Goal: Use online tool/utility

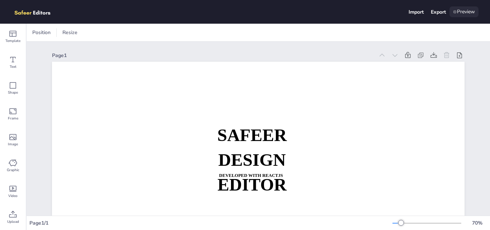
click at [468, 9] on div "Preview" at bounding box center [464, 11] width 29 height 11
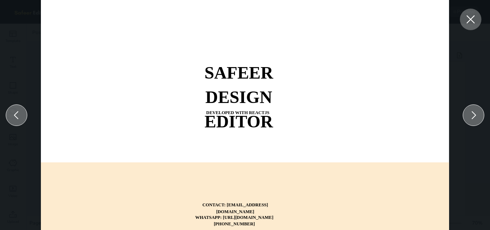
click at [471, 18] on icon at bounding box center [471, 19] width 13 height 13
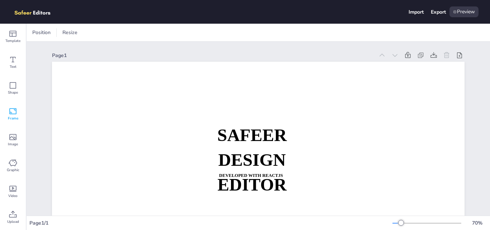
click at [7, 118] on div "Frame" at bounding box center [13, 114] width 26 height 26
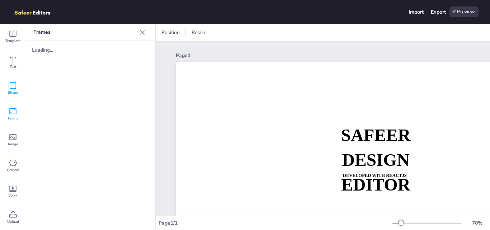
click at [16, 83] on icon at bounding box center [13, 85] width 6 height 6
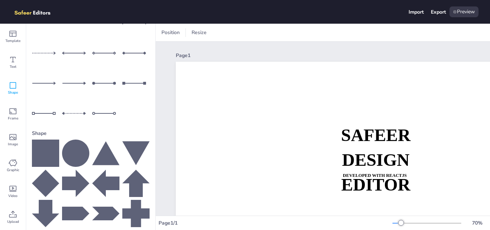
scroll to position [101, 0]
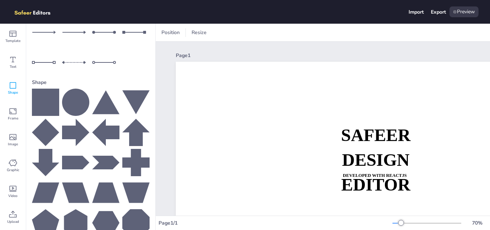
click at [73, 156] on icon at bounding box center [75, 163] width 27 height 14
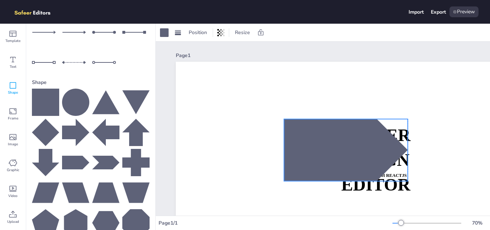
drag, startPoint x: 384, startPoint y: 196, endPoint x: 294, endPoint y: 141, distance: 106.0
click at [294, 141] on div at bounding box center [346, 150] width 124 height 62
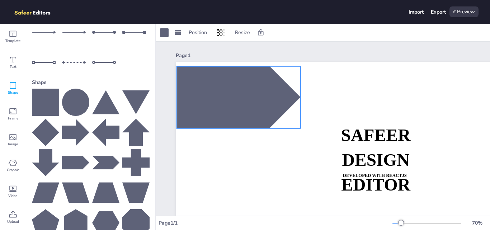
drag, startPoint x: 294, startPoint y: 141, endPoint x: 187, endPoint y: 88, distance: 119.5
click at [187, 88] on div at bounding box center [239, 97] width 124 height 62
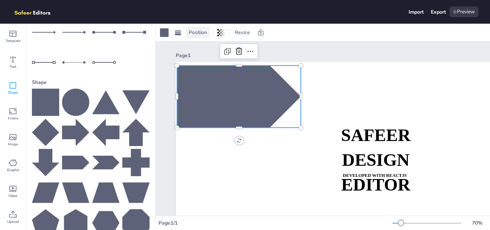
click at [193, 34] on span "Position" at bounding box center [197, 32] width 21 height 7
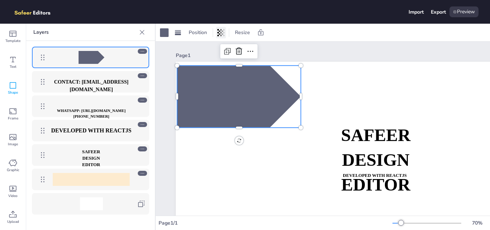
click at [219, 32] on icon at bounding box center [218, 32] width 1 height 7
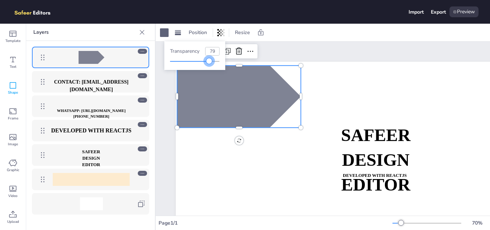
type input "78"
drag, startPoint x: 218, startPoint y: 61, endPoint x: 209, endPoint y: 60, distance: 8.7
click at [209, 60] on div at bounding box center [209, 61] width 6 height 6
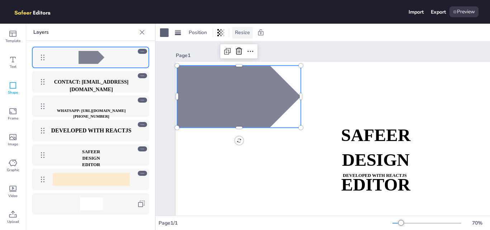
click at [235, 33] on span "Resize" at bounding box center [243, 32] width 18 height 7
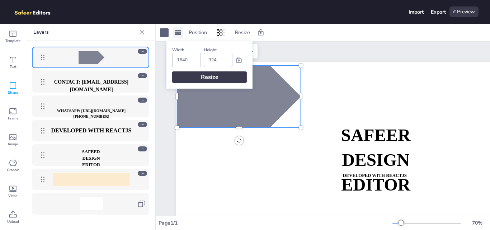
click at [173, 33] on div at bounding box center [178, 32] width 10 height 11
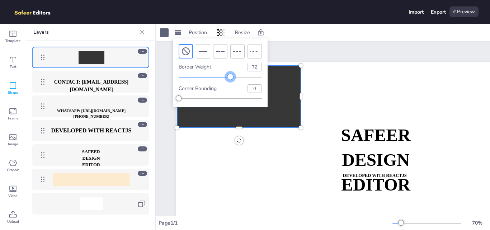
type input "73"
drag, startPoint x: 210, startPoint y: 75, endPoint x: 240, endPoint y: 75, distance: 30.2
click at [240, 75] on div at bounding box center [220, 77] width 83 height 6
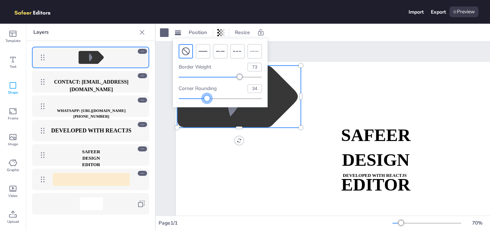
click at [207, 98] on div at bounding box center [220, 99] width 83 height 6
drag, startPoint x: 207, startPoint y: 98, endPoint x: 195, endPoint y: 97, distance: 12.7
click at [195, 97] on div at bounding box center [198, 98] width 6 height 6
type input "19"
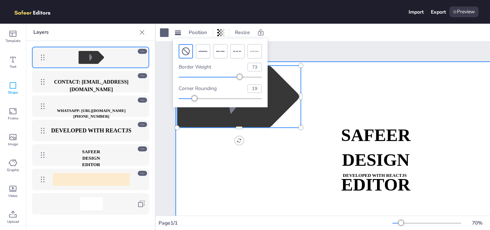
click at [204, 141] on div at bounding box center [382, 178] width 413 height 233
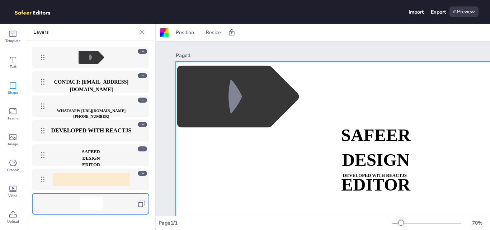
click at [204, 141] on div at bounding box center [382, 178] width 413 height 233
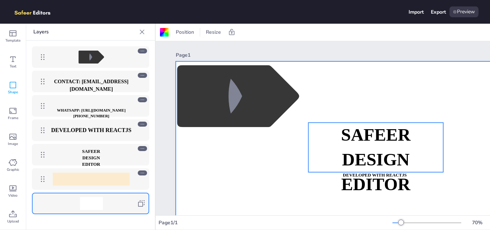
click at [85, 159] on strong "DESIGN EDITOR" at bounding box center [91, 160] width 18 height 11
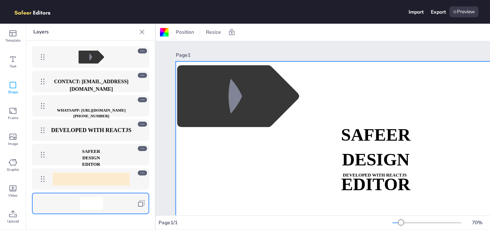
click at [140, 30] on icon at bounding box center [142, 31] width 7 height 7
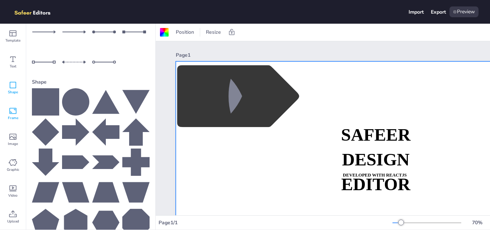
click at [8, 106] on div "Frame" at bounding box center [13, 114] width 26 height 26
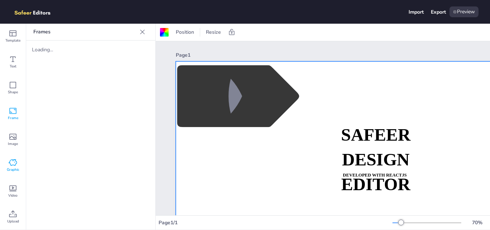
click at [14, 168] on span "Graphic" at bounding box center [13, 170] width 13 height 6
click at [8, 137] on div "Image" at bounding box center [13, 140] width 26 height 26
click at [13, 184] on div "Video" at bounding box center [13, 191] width 26 height 26
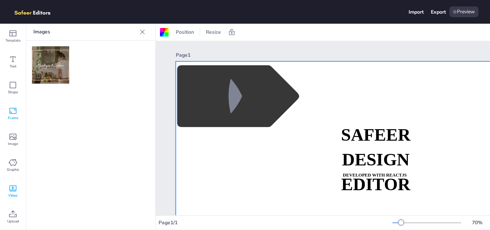
click at [8, 105] on div "Frame" at bounding box center [13, 114] width 26 height 26
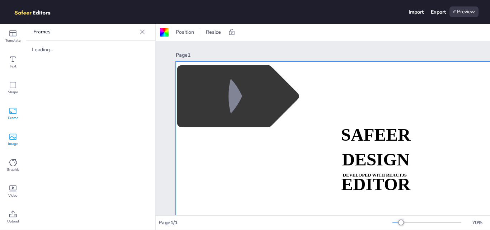
click at [14, 142] on span "Image" at bounding box center [13, 144] width 10 height 6
click at [10, 116] on span "Frame" at bounding box center [13, 118] width 10 height 6
click at [131, 57] on div "Loading..." at bounding box center [90, 50] width 129 height 18
